Goal: Navigation & Orientation: Find specific page/section

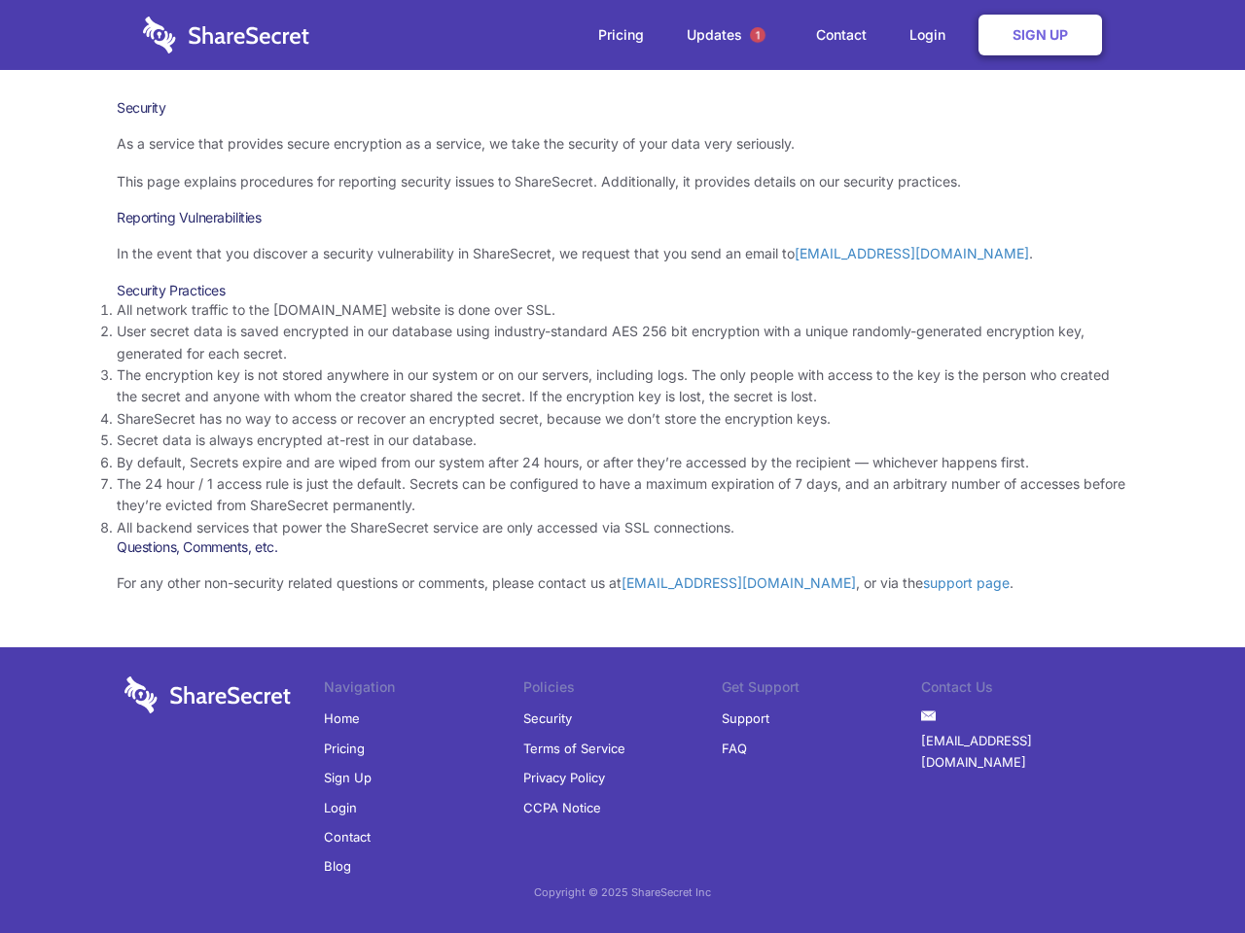
click at [622, 467] on li "By default, Secrets expire and are wiped from our system after 24 hours, or aft…" at bounding box center [622, 462] width 1011 height 21
click at [757, 35] on span "1" at bounding box center [758, 35] width 16 height 16
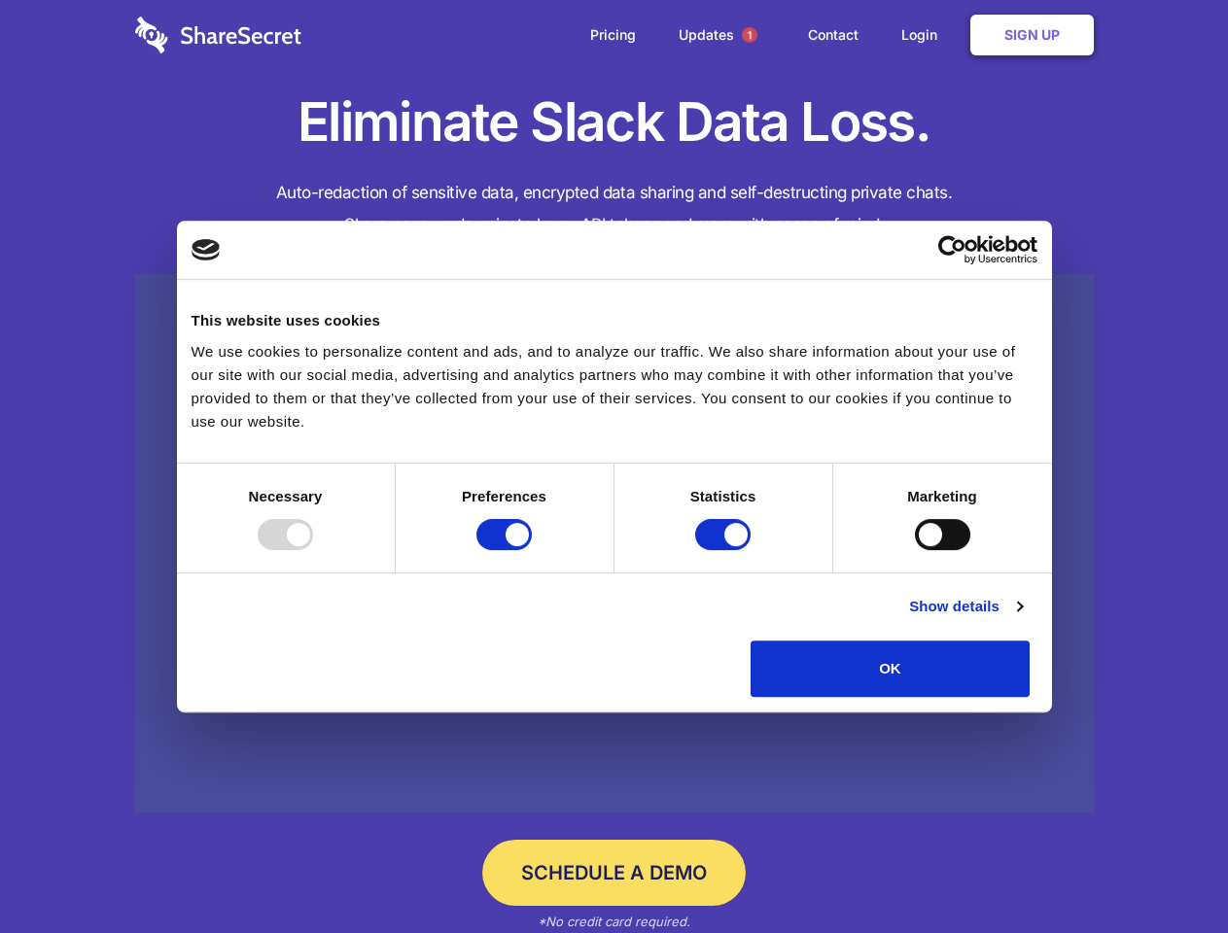
click at [313, 550] on div at bounding box center [285, 534] width 55 height 31
click at [532, 550] on input "Preferences" at bounding box center [503, 534] width 55 height 31
checkbox input "false"
click at [725, 550] on input "Statistics" at bounding box center [722, 534] width 55 height 31
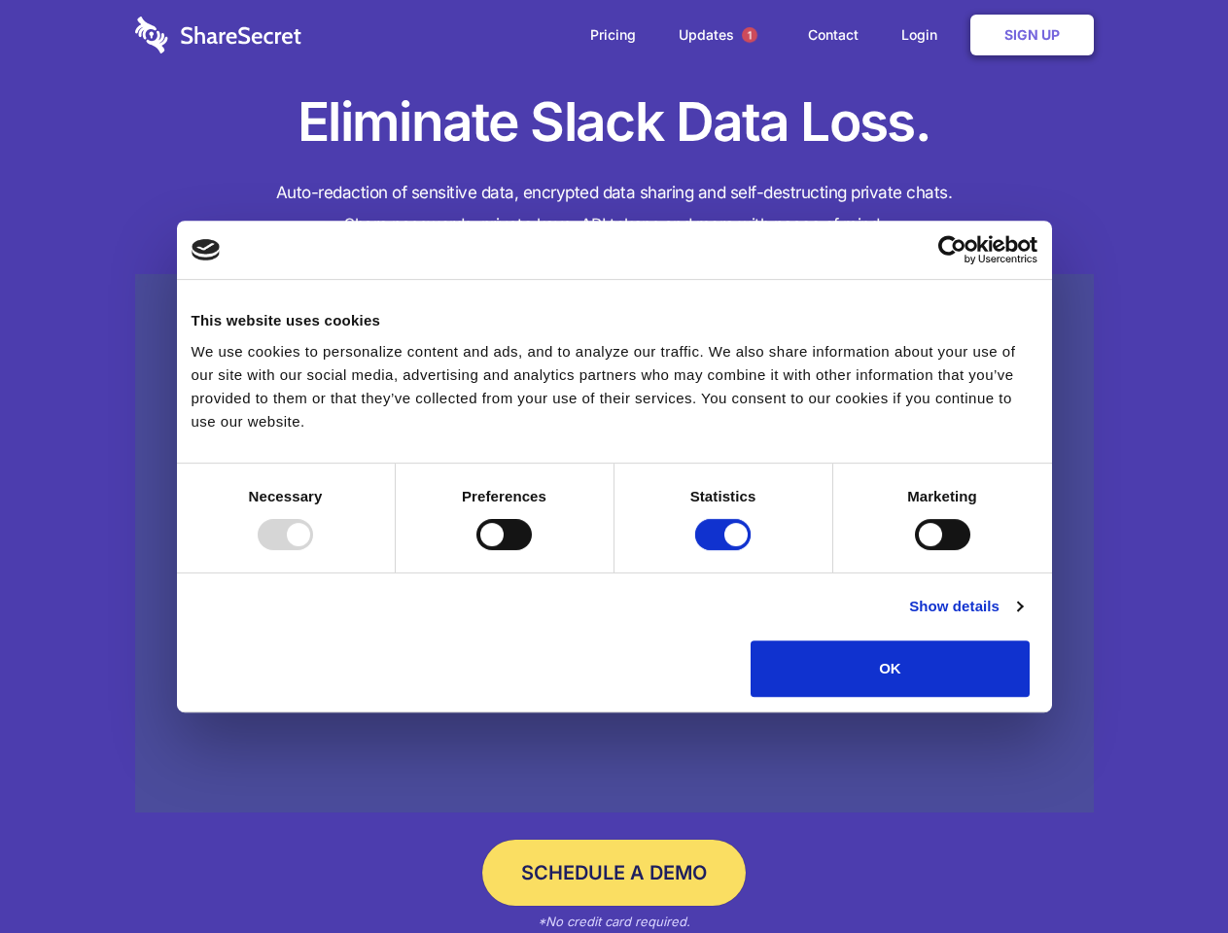
checkbox input "false"
click at [915, 550] on input "Marketing" at bounding box center [942, 534] width 55 height 31
checkbox input "true"
click at [1022, 618] on link "Show details" at bounding box center [965, 606] width 113 height 23
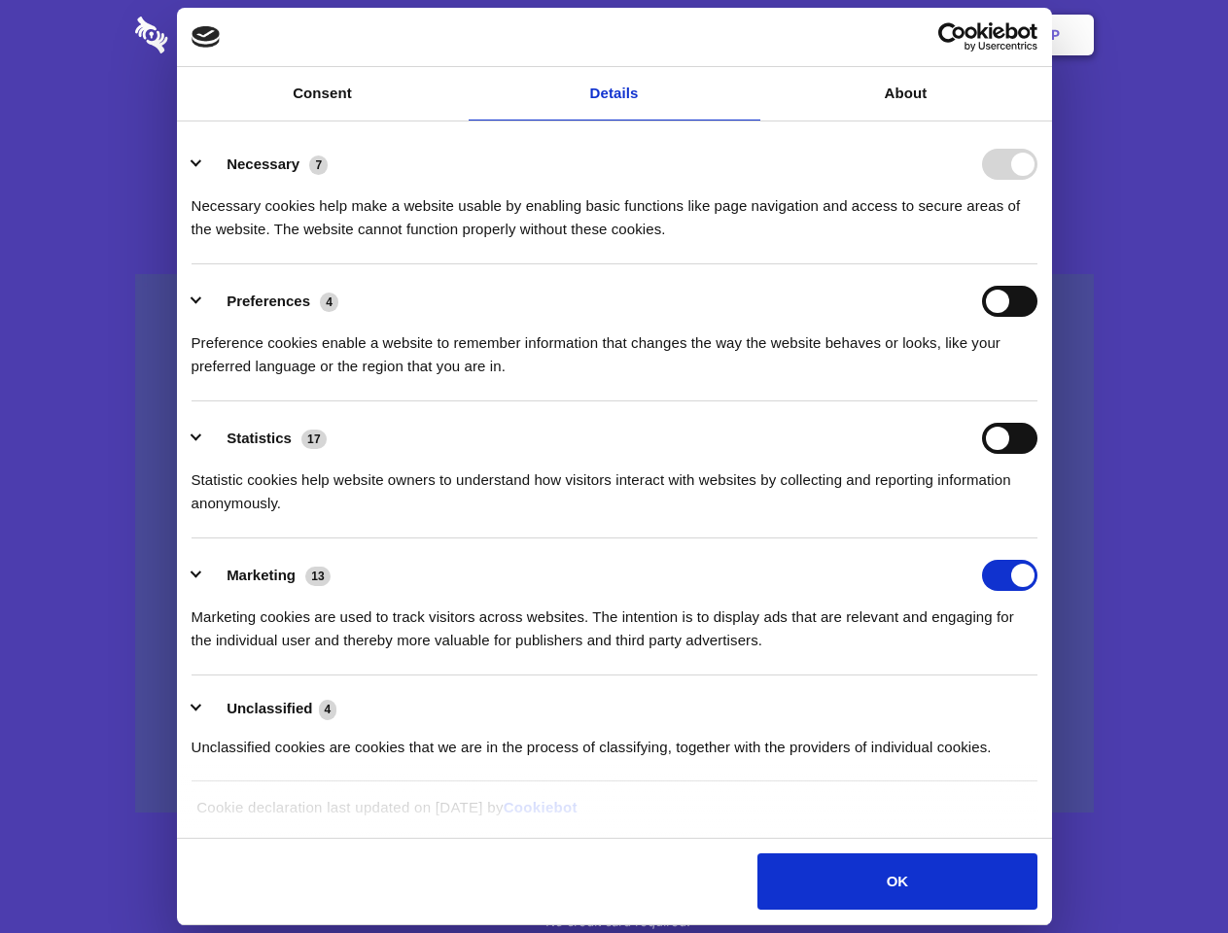
click at [1037, 539] on li "Statistics 17 Statistic cookies help website owners to understand how visitors …" at bounding box center [615, 470] width 846 height 137
